Goal: Task Accomplishment & Management: Use online tool/utility

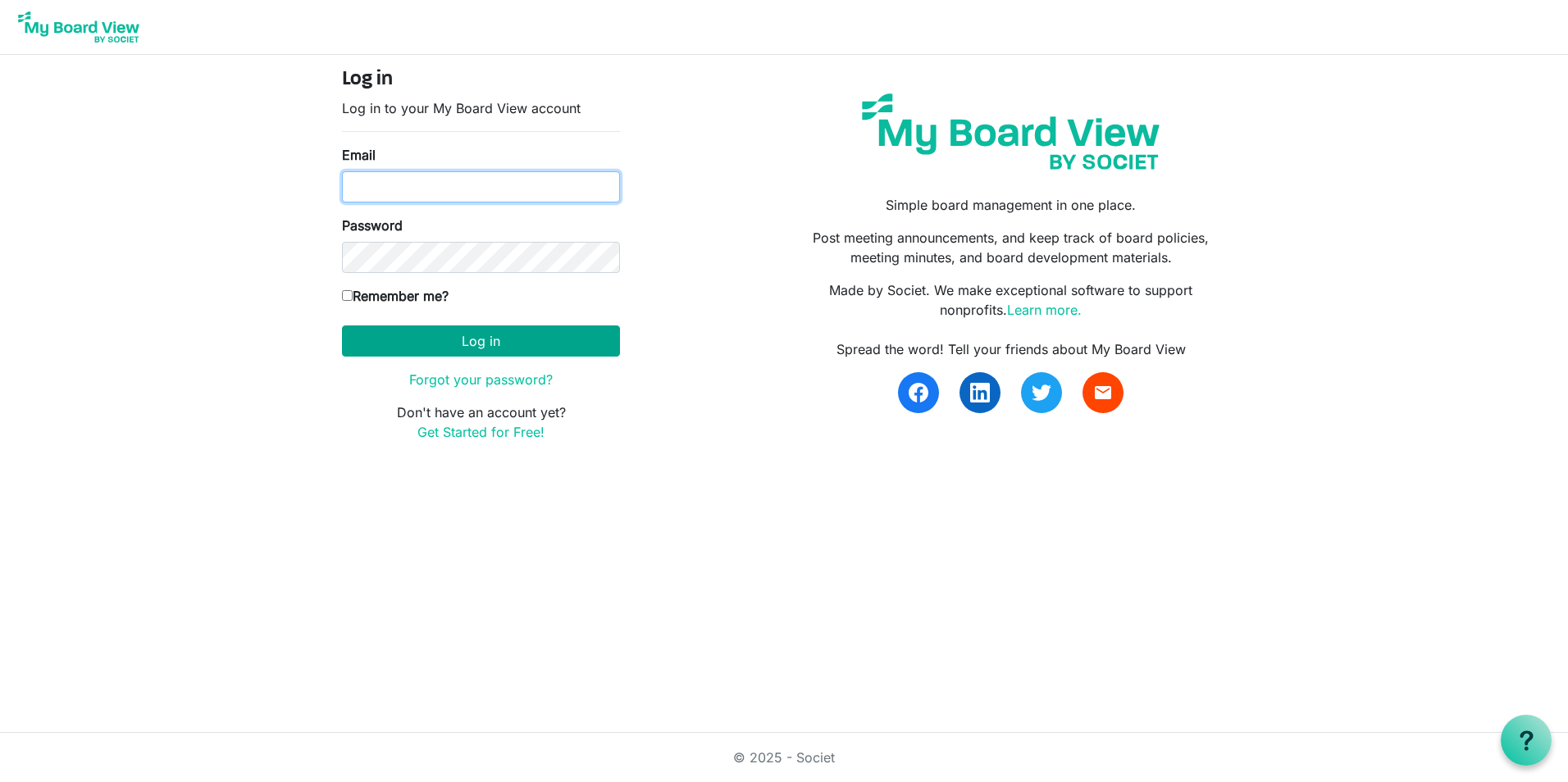
type input "mike.chocholak@intervineinc.com"
click at [410, 343] on button "Log in" at bounding box center [481, 341] width 278 height 31
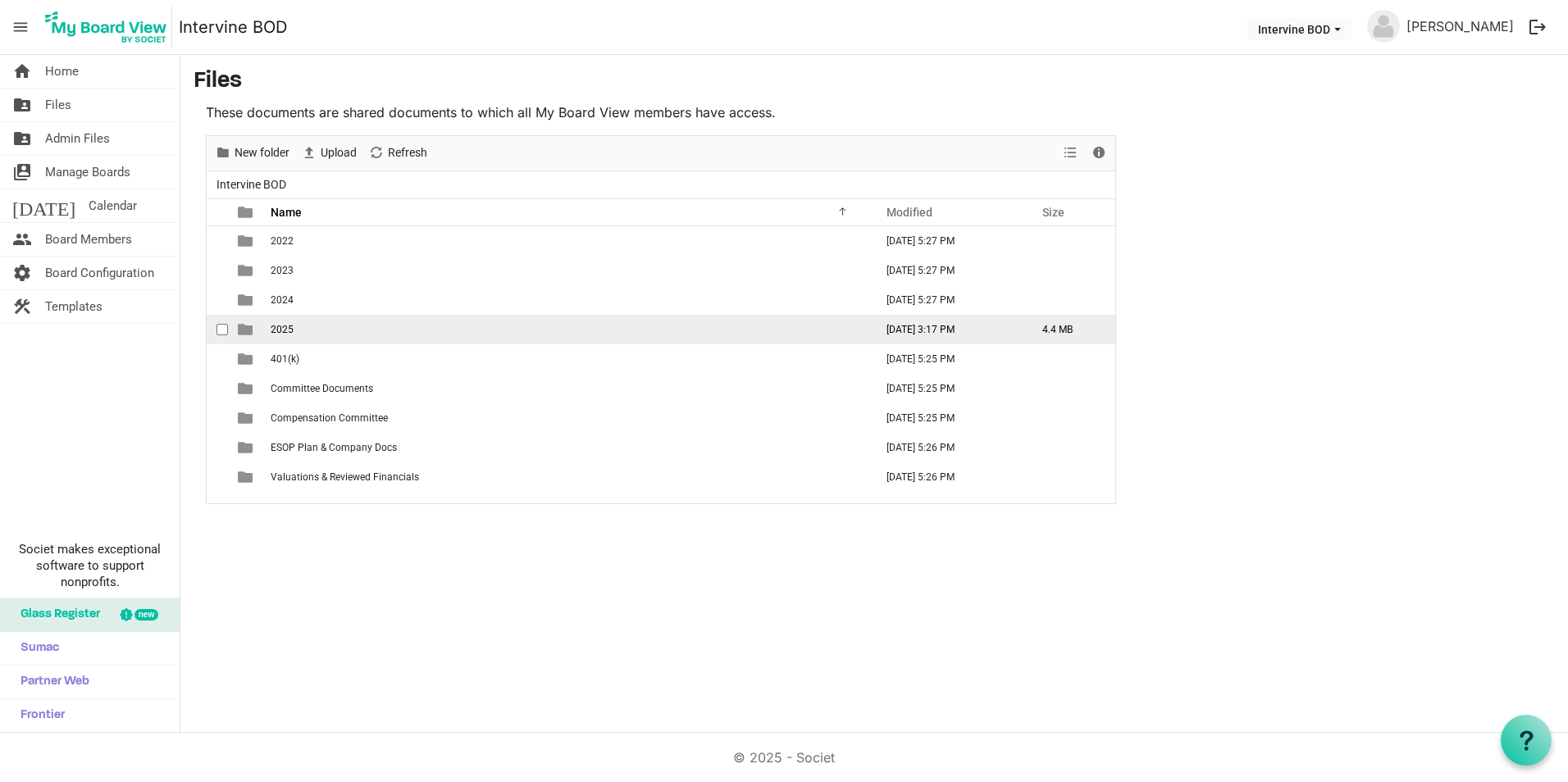
click at [274, 329] on span "2025" at bounding box center [283, 329] width 23 height 12
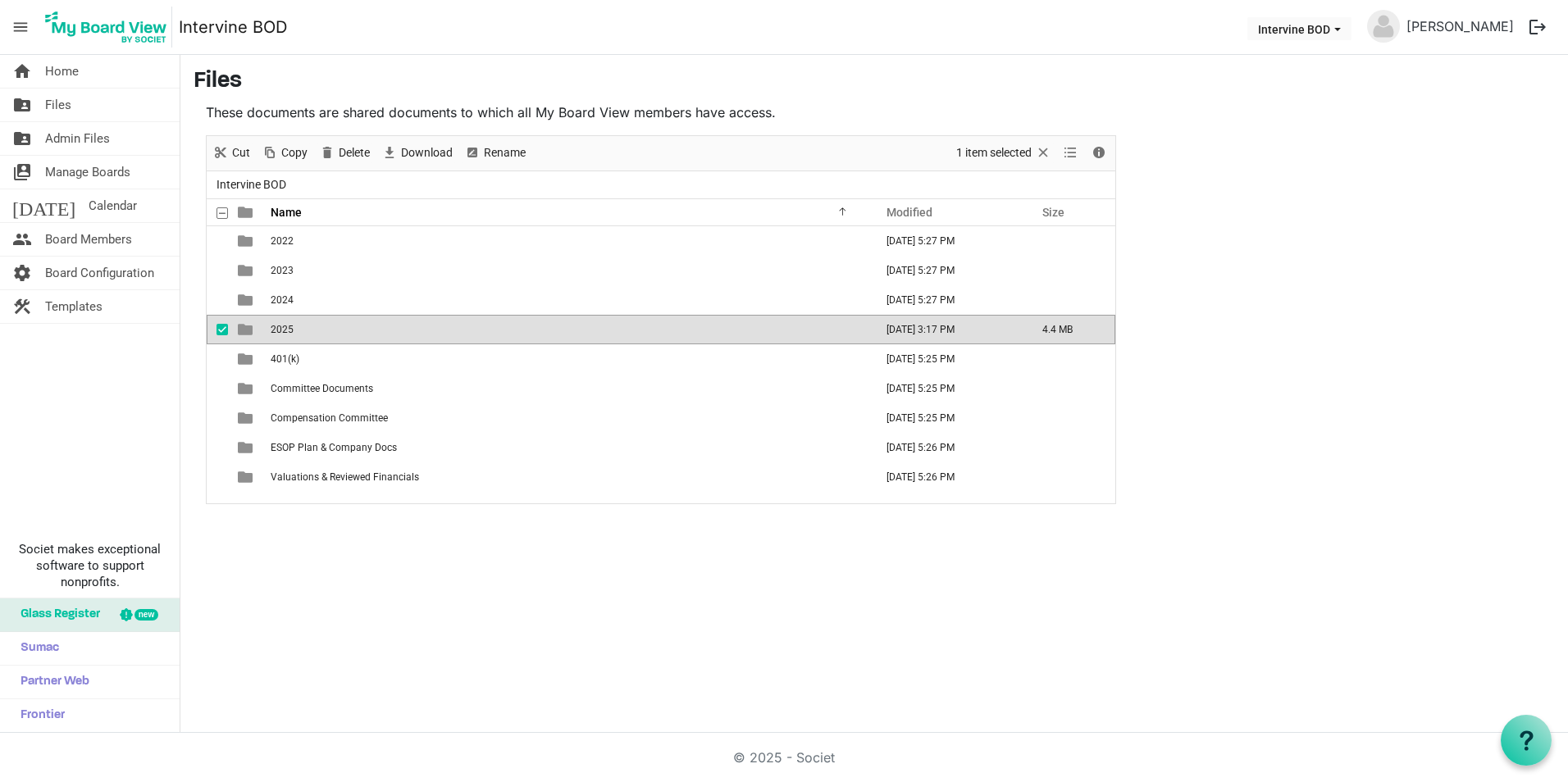
click at [279, 327] on span "2025" at bounding box center [283, 329] width 23 height 12
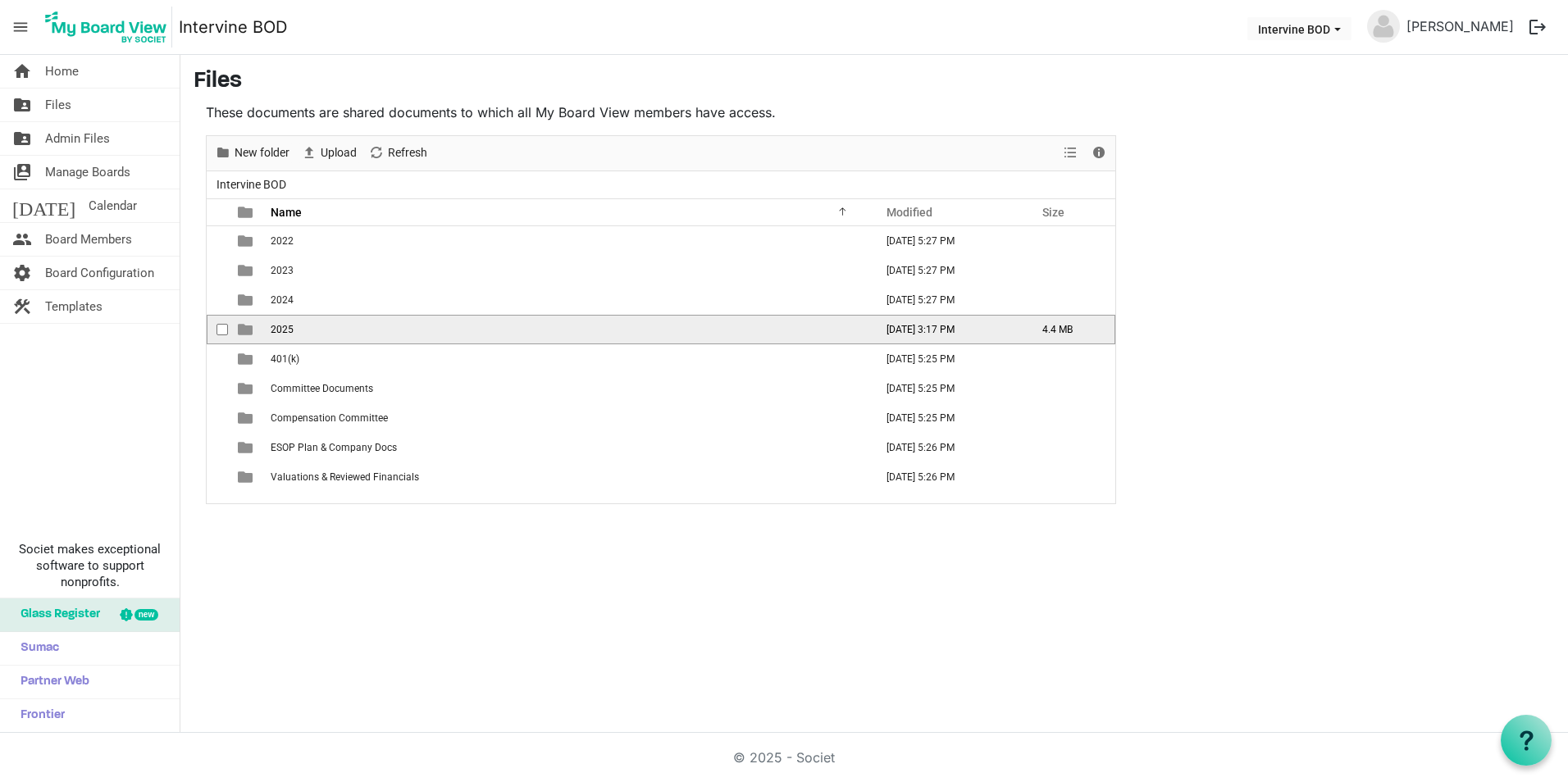
click at [279, 327] on span "2025" at bounding box center [283, 329] width 23 height 12
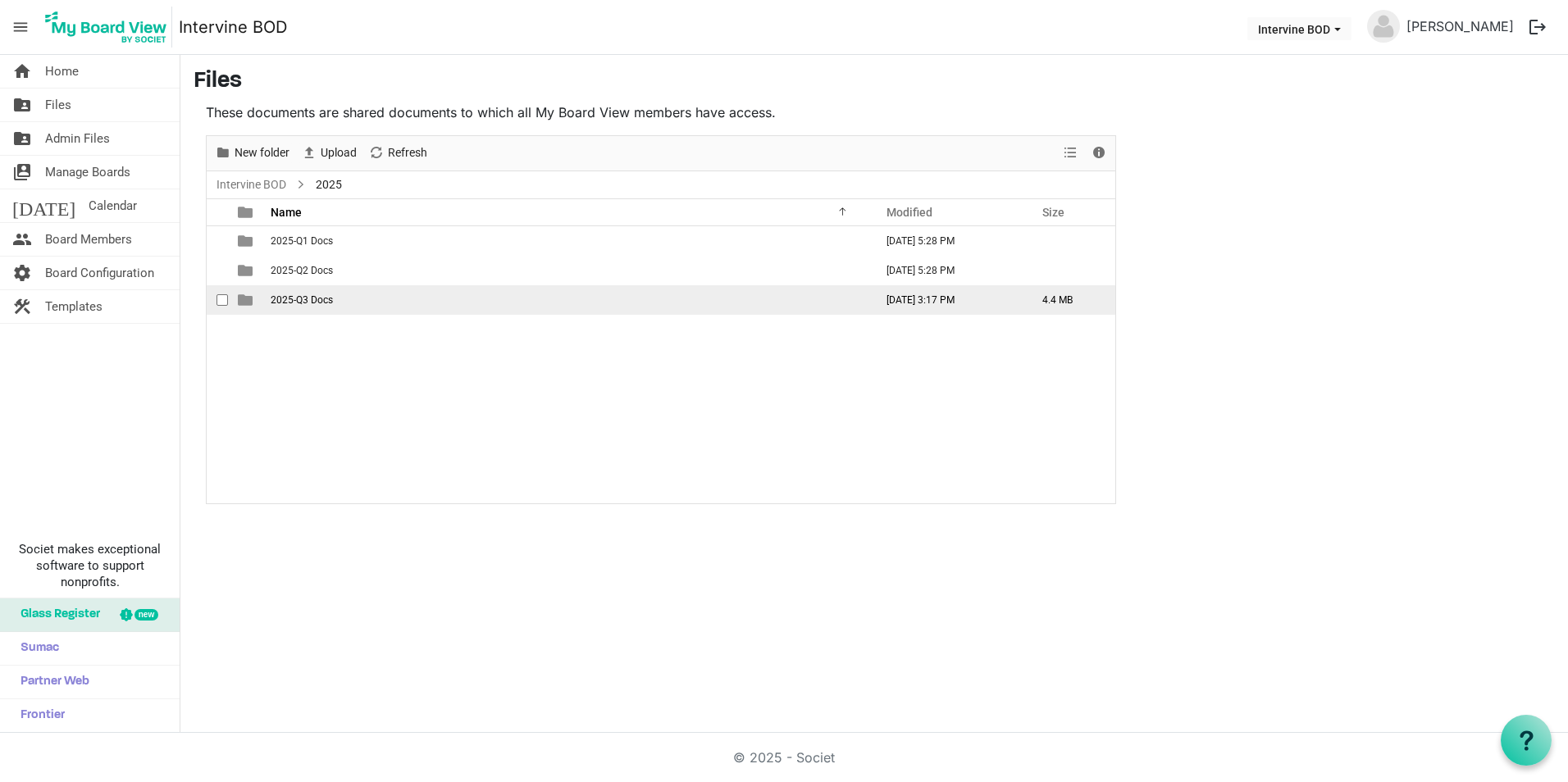
click at [281, 302] on span "2025-Q3 Docs" at bounding box center [302, 299] width 62 height 12
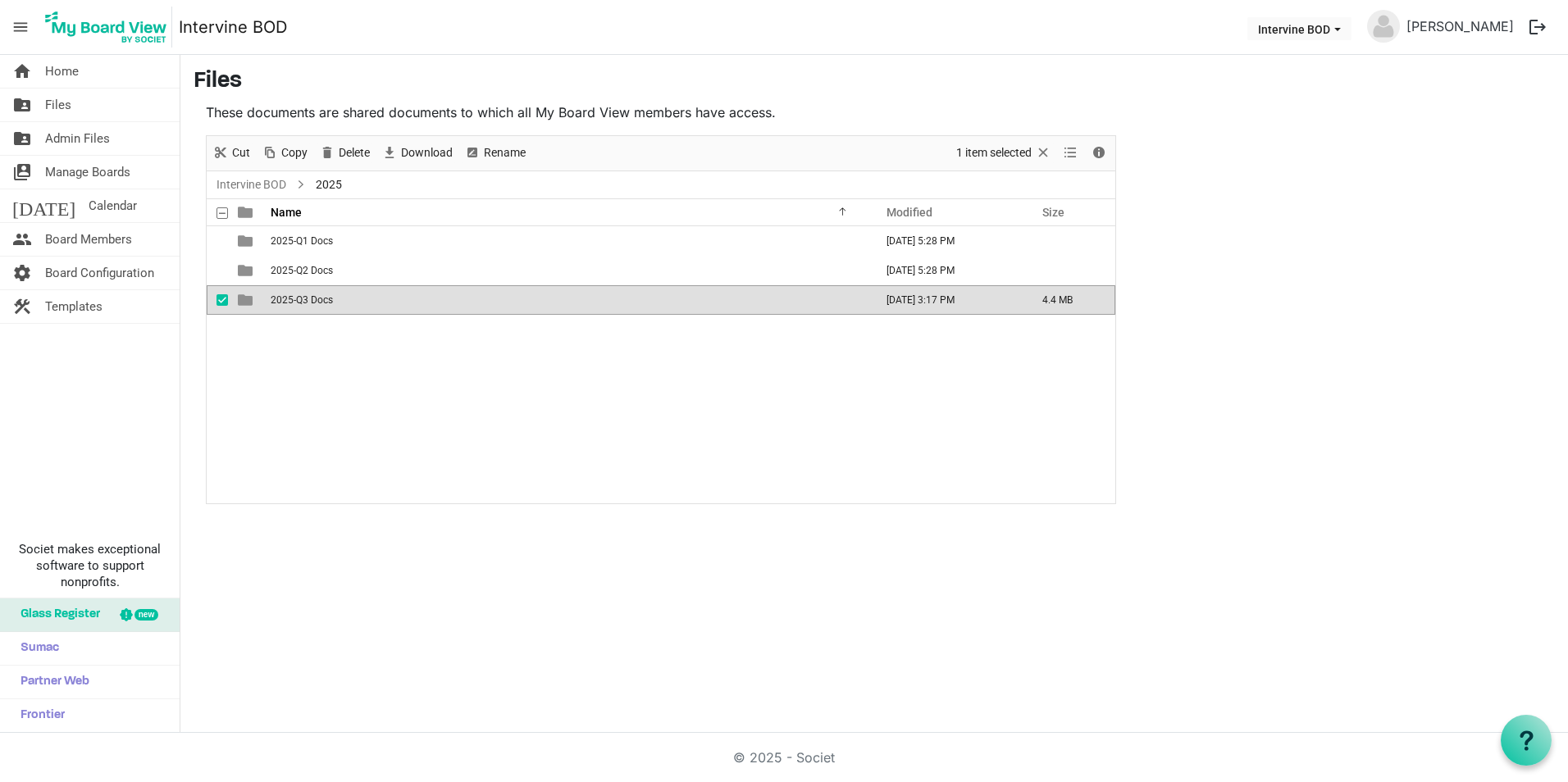
click at [281, 302] on span "2025-Q3 Docs" at bounding box center [302, 299] width 62 height 12
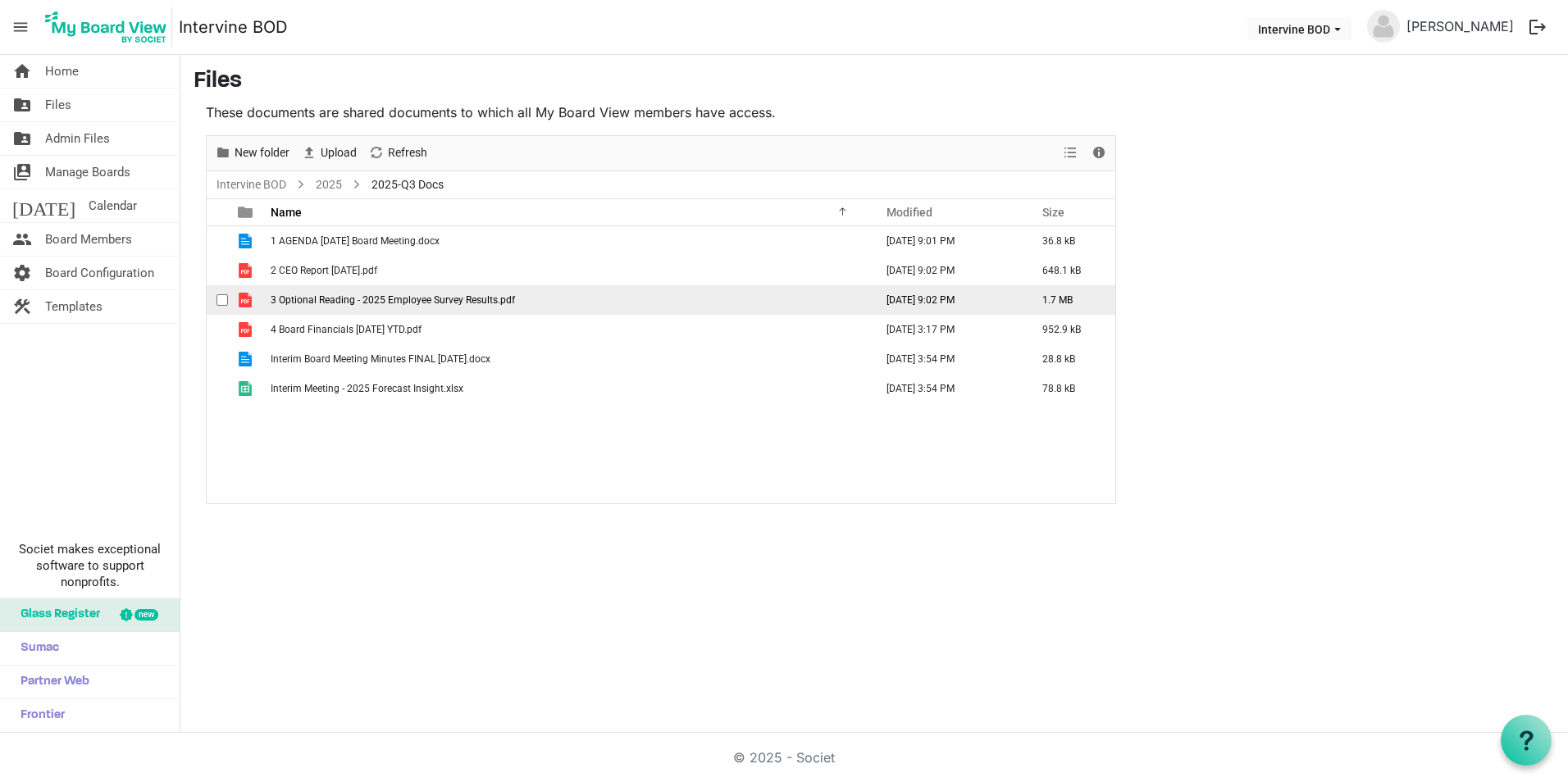
click at [301, 300] on span "3 Optional Reading - 2025 Employee Survey Results.pdf" at bounding box center [393, 299] width 245 height 12
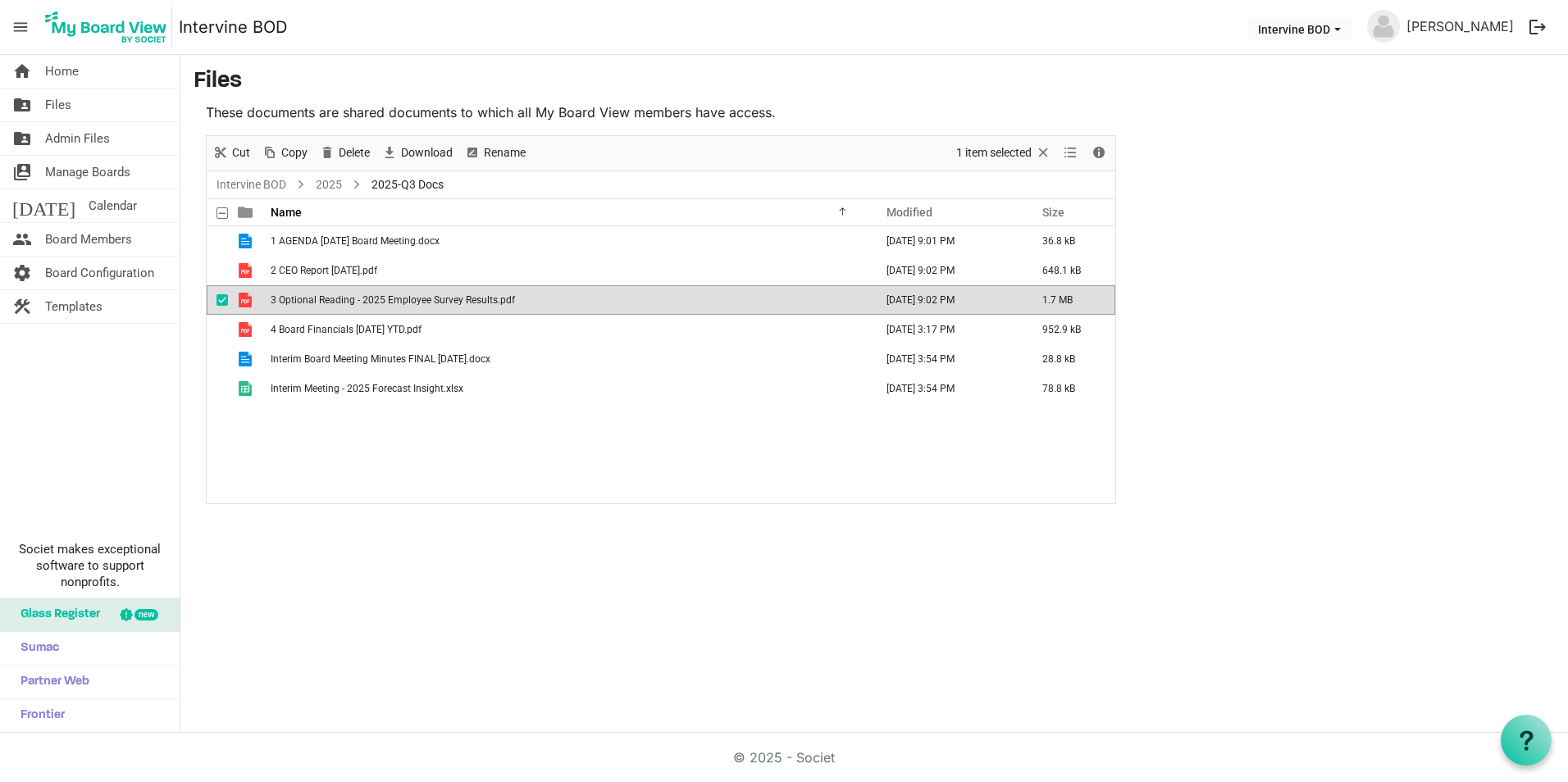
click at [301, 300] on span "3 Optional Reading - 2025 Employee Survey Results.pdf" at bounding box center [393, 299] width 245 height 12
